Goal: Information Seeking & Learning: Learn about a topic

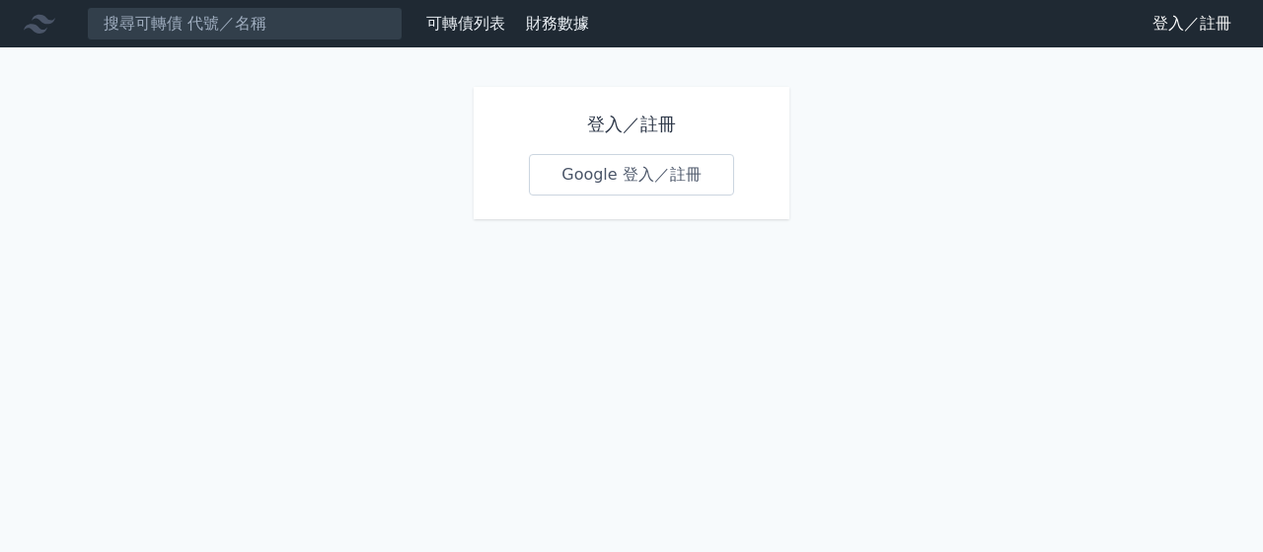
click at [614, 154] on link "Google 登入／註冊" at bounding box center [631, 174] width 205 height 41
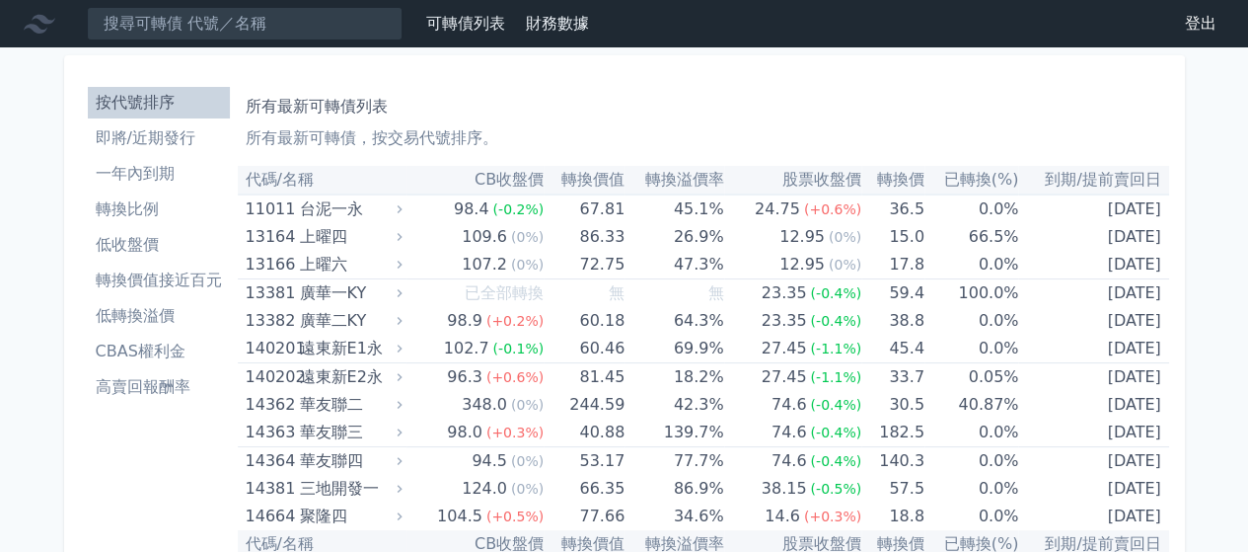
click at [1018, 166] on th "到期/提前賣回日" at bounding box center [1093, 180] width 150 height 29
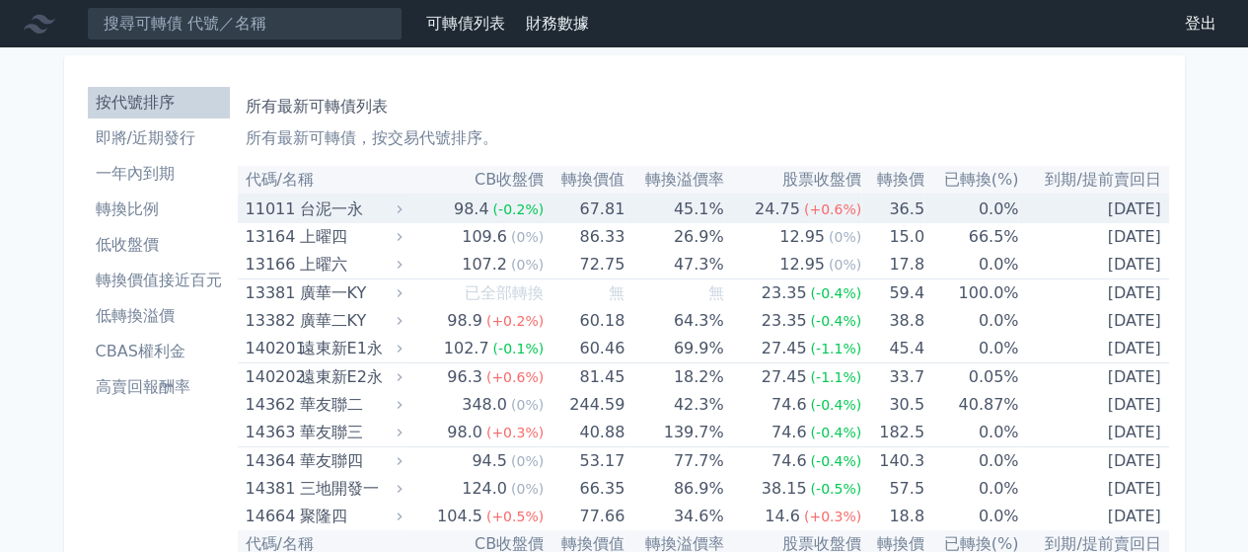
click at [1018, 194] on td "[DATE]" at bounding box center [1093, 208] width 150 height 29
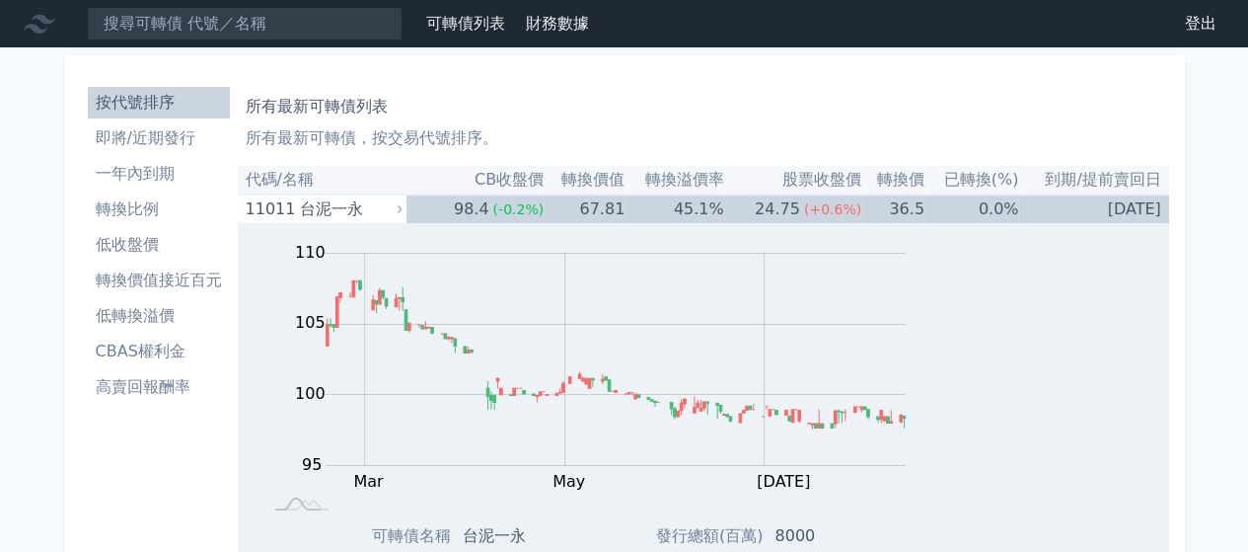
click at [230, 162] on li "一年內到期" at bounding box center [159, 174] width 142 height 24
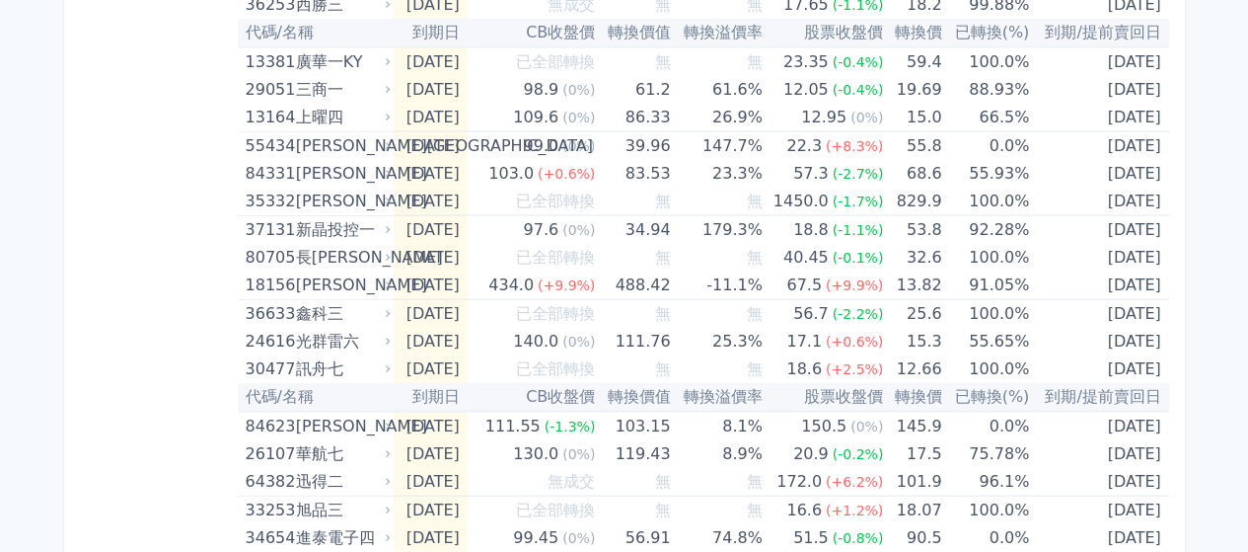
scroll to position [1971, 0]
